Goal: Task Accomplishment & Management: Manage account settings

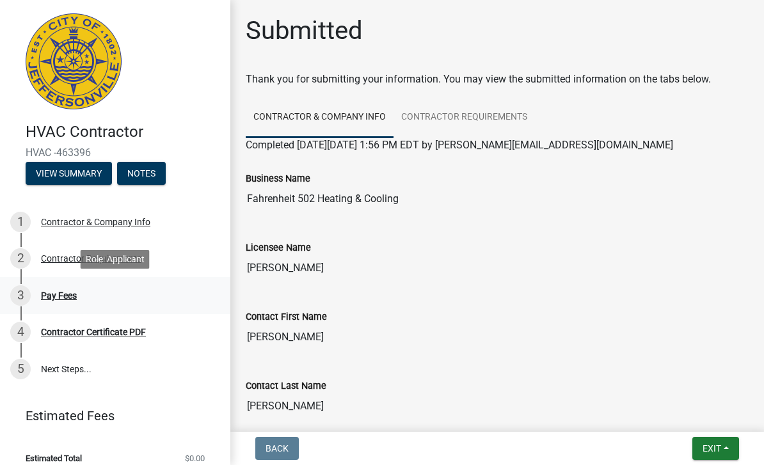
click at [42, 297] on div "Pay Fees" at bounding box center [59, 295] width 36 height 9
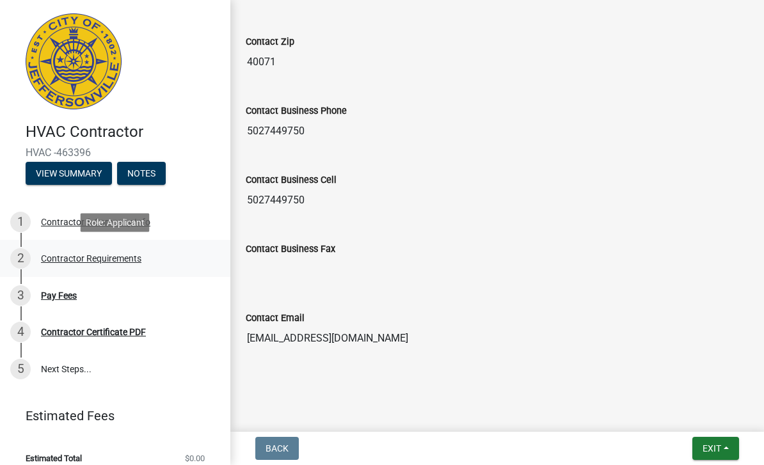
scroll to position [690, 0]
click at [66, 291] on div "Pay Fees" at bounding box center [59, 295] width 36 height 9
click at [75, 172] on button "View Summary" at bounding box center [69, 173] width 86 height 23
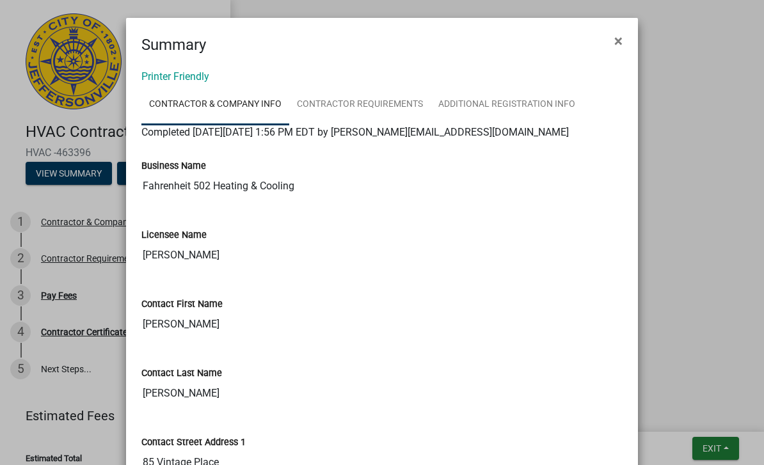
scroll to position [0, 0]
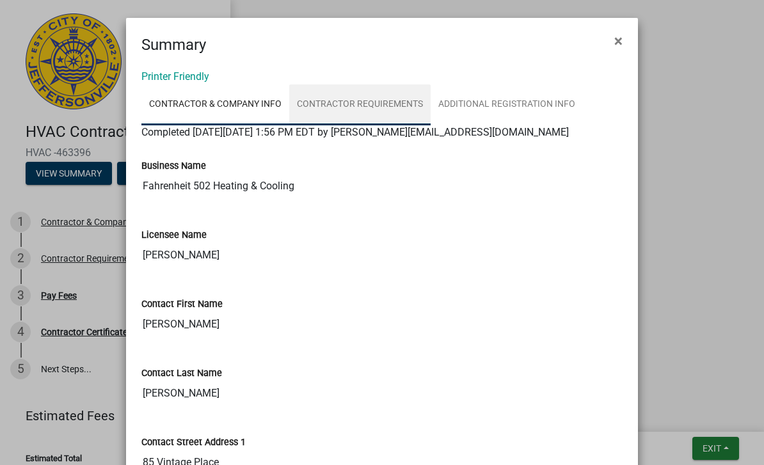
click at [350, 103] on link "Contractor Requirements" at bounding box center [359, 104] width 141 height 41
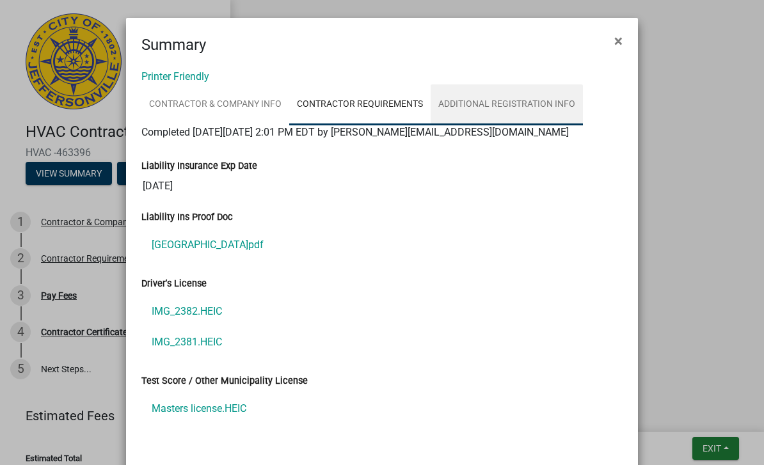
click at [472, 104] on link "Additional Registration Info" at bounding box center [507, 104] width 152 height 41
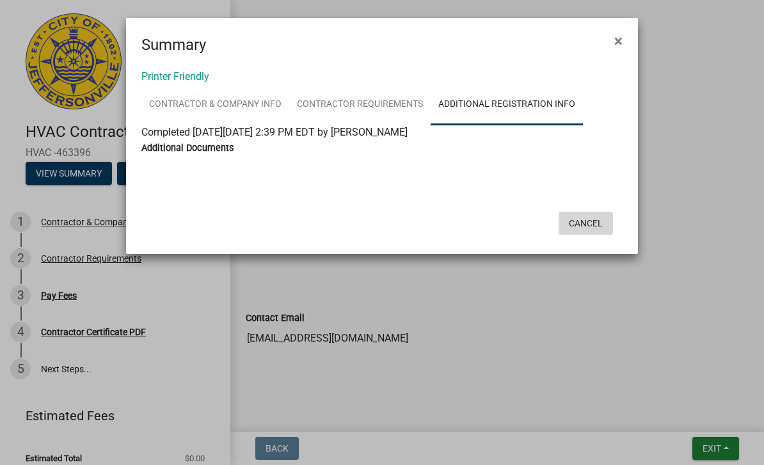
click at [582, 222] on button "Cancel" at bounding box center [586, 223] width 54 height 23
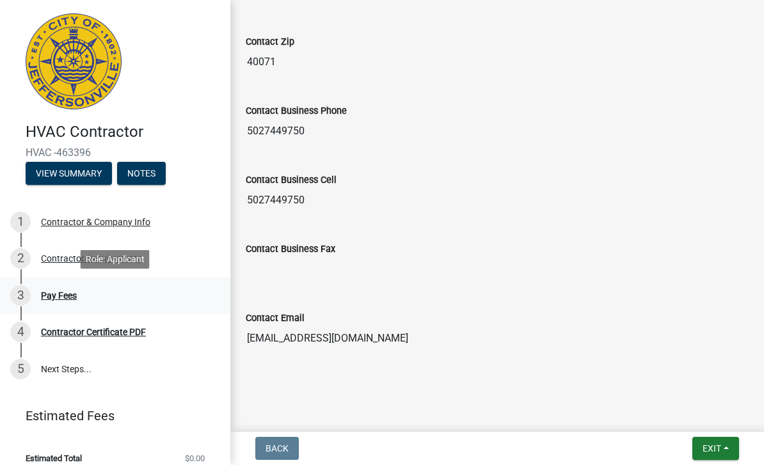
click at [41, 297] on div "Pay Fees" at bounding box center [59, 295] width 36 height 9
click at [51, 301] on div "3 Pay Fees" at bounding box center [110, 295] width 200 height 20
click at [129, 224] on div "Contractor & Company Info" at bounding box center [95, 222] width 109 height 9
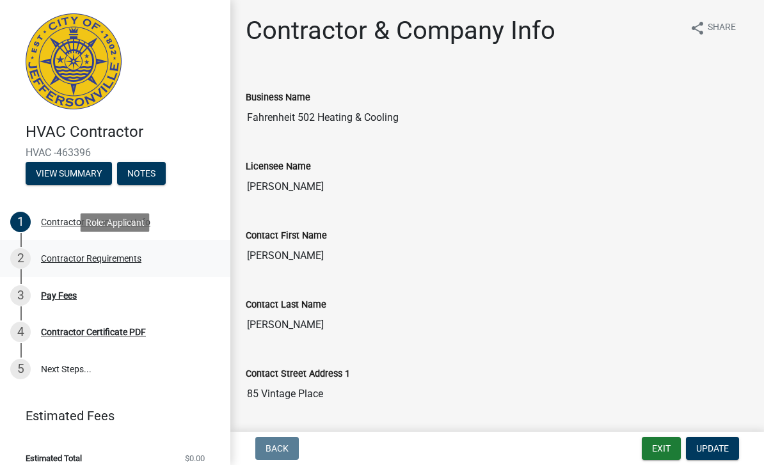
click at [85, 256] on div "Contractor Requirements" at bounding box center [91, 258] width 100 height 9
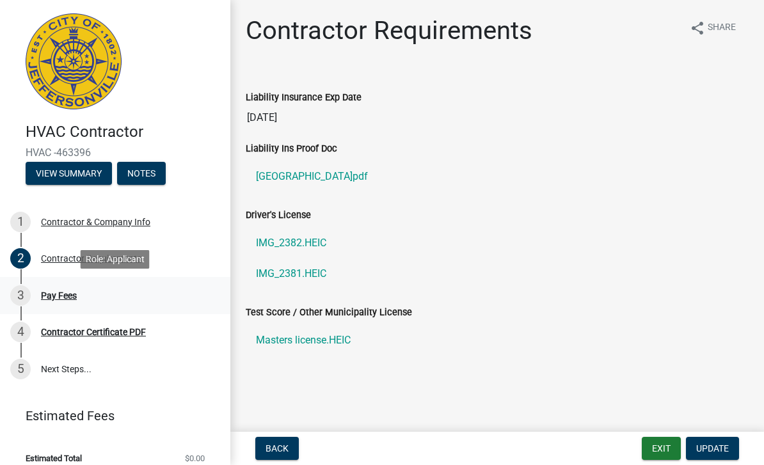
click at [77, 292] on div "Pay Fees" at bounding box center [59, 295] width 36 height 9
click at [52, 296] on div "Pay Fees" at bounding box center [59, 295] width 36 height 9
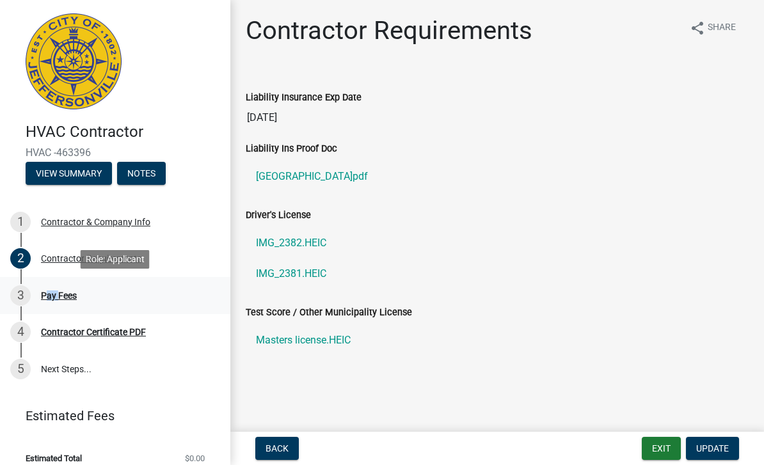
click at [52, 296] on div "Pay Fees" at bounding box center [59, 295] width 36 height 9
click at [710, 453] on span "Update" at bounding box center [712, 448] width 33 height 10
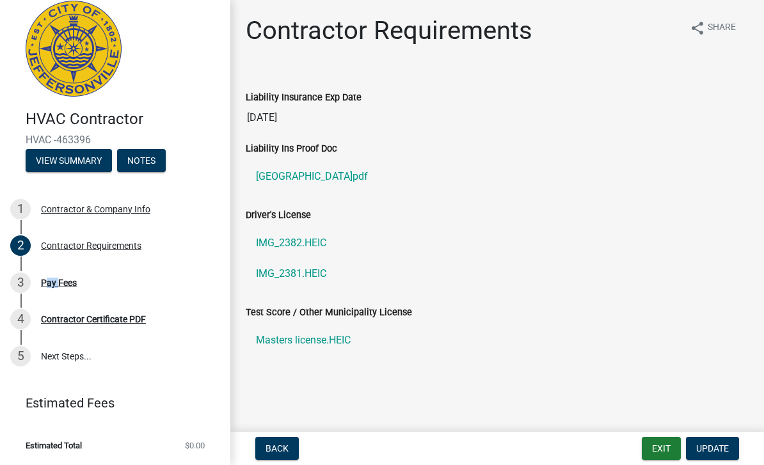
scroll to position [12, 0]
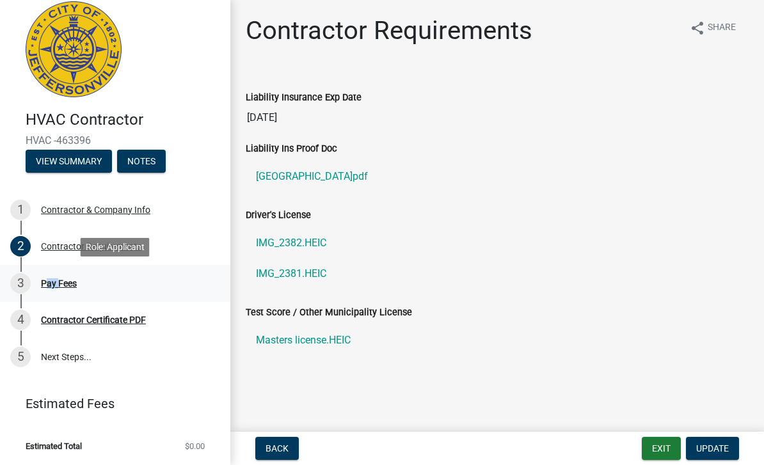
click at [75, 280] on div "Pay Fees" at bounding box center [59, 283] width 36 height 9
click at [92, 317] on div "Contractor Certificate PDF" at bounding box center [93, 319] width 105 height 9
click at [94, 320] on div "Contractor Certificate PDF" at bounding box center [93, 319] width 105 height 9
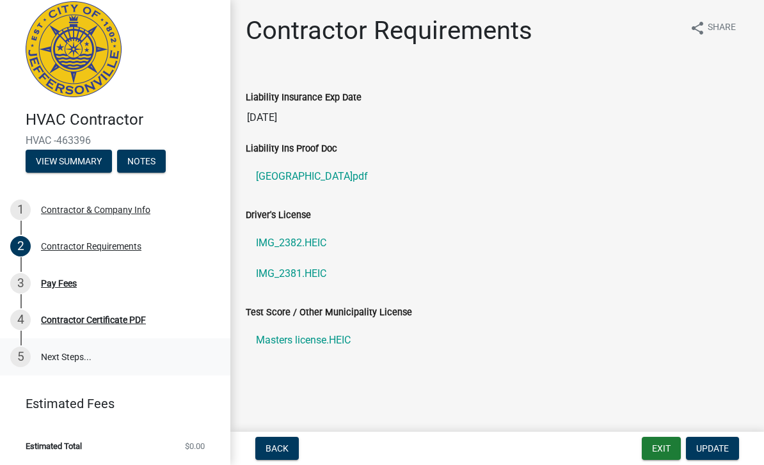
click at [68, 353] on link "5 Next Steps..." at bounding box center [115, 356] width 230 height 37
click at [22, 248] on div "2" at bounding box center [20, 246] width 20 height 20
click at [145, 161] on button "Notes" at bounding box center [141, 161] width 49 height 23
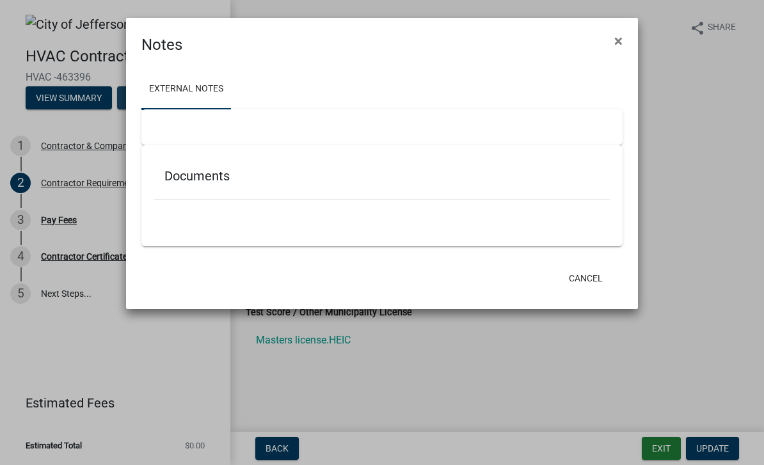
scroll to position [0, 0]
click at [52, 109] on ngb-modal-window "Notes × External Notes Documents Cancel" at bounding box center [382, 232] width 764 height 465
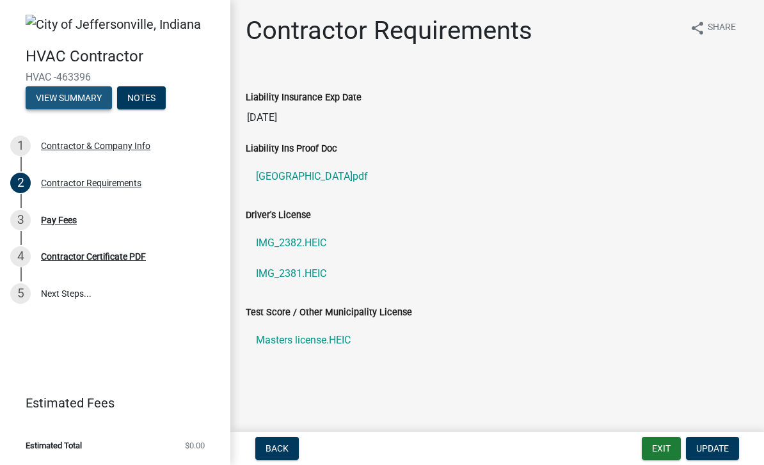
click at [61, 99] on button "View Summary" at bounding box center [69, 97] width 86 height 23
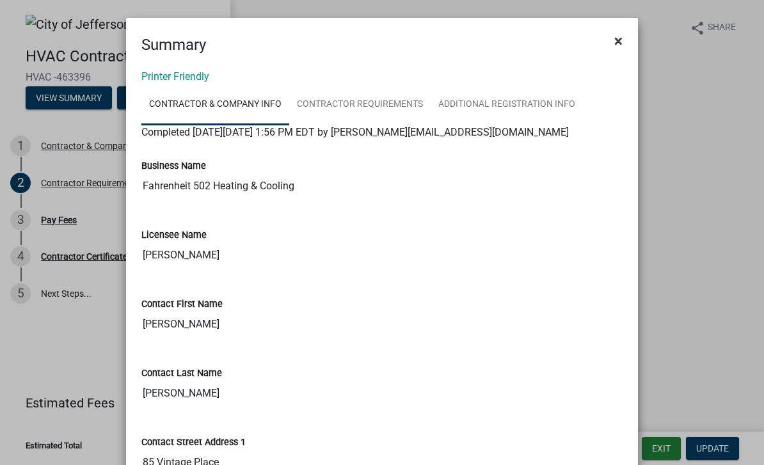
click at [620, 40] on span "×" at bounding box center [618, 41] width 8 height 18
